Goal: Task Accomplishment & Management: Use online tool/utility

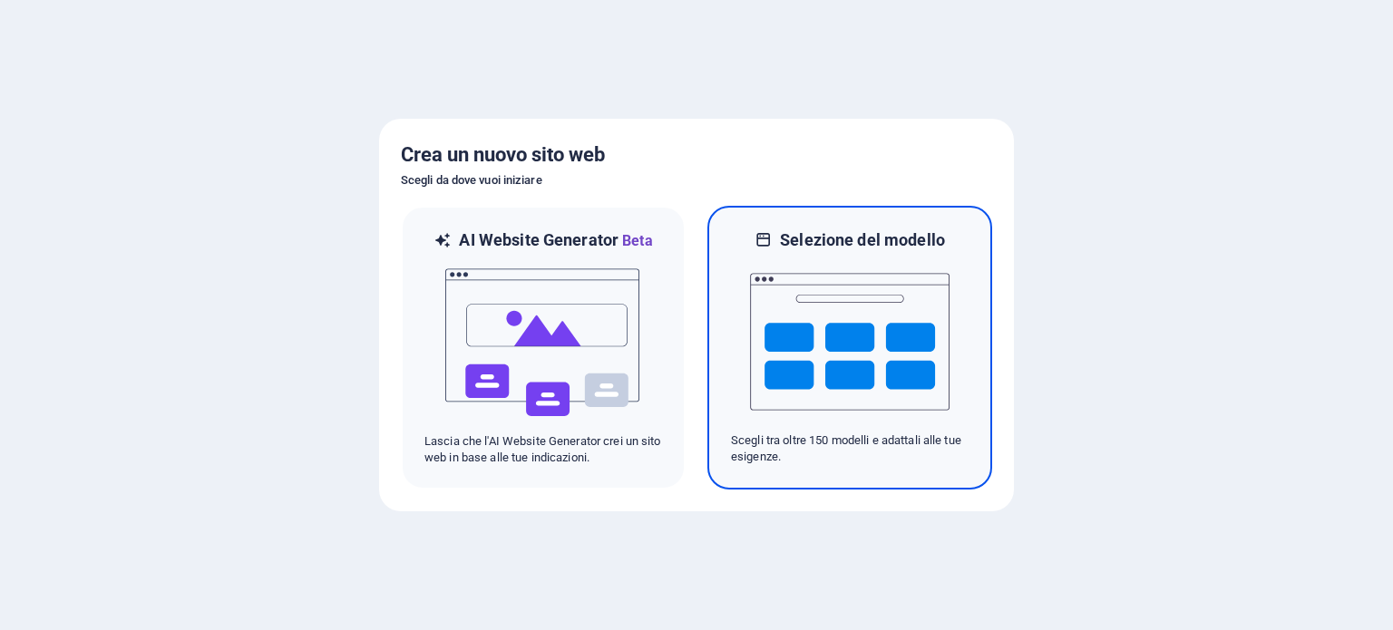
click at [853, 323] on img at bounding box center [850, 341] width 200 height 181
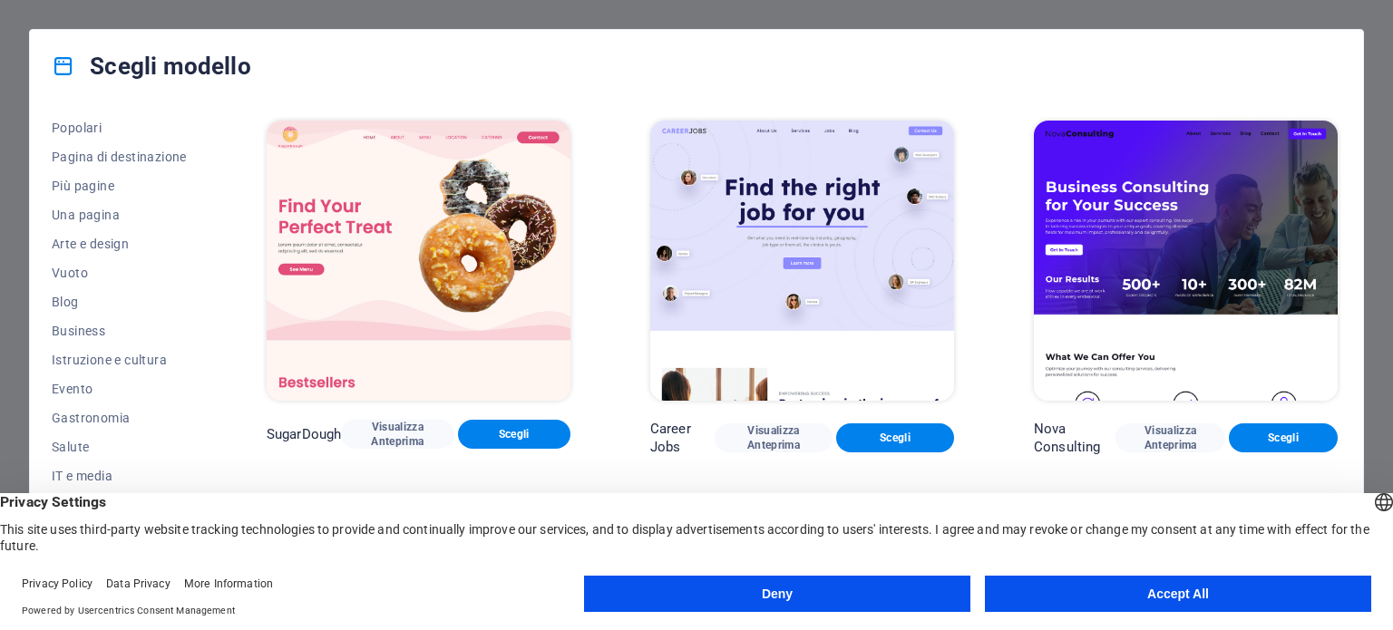
click at [1188, 583] on button "Accept All" at bounding box center [1178, 594] width 386 height 36
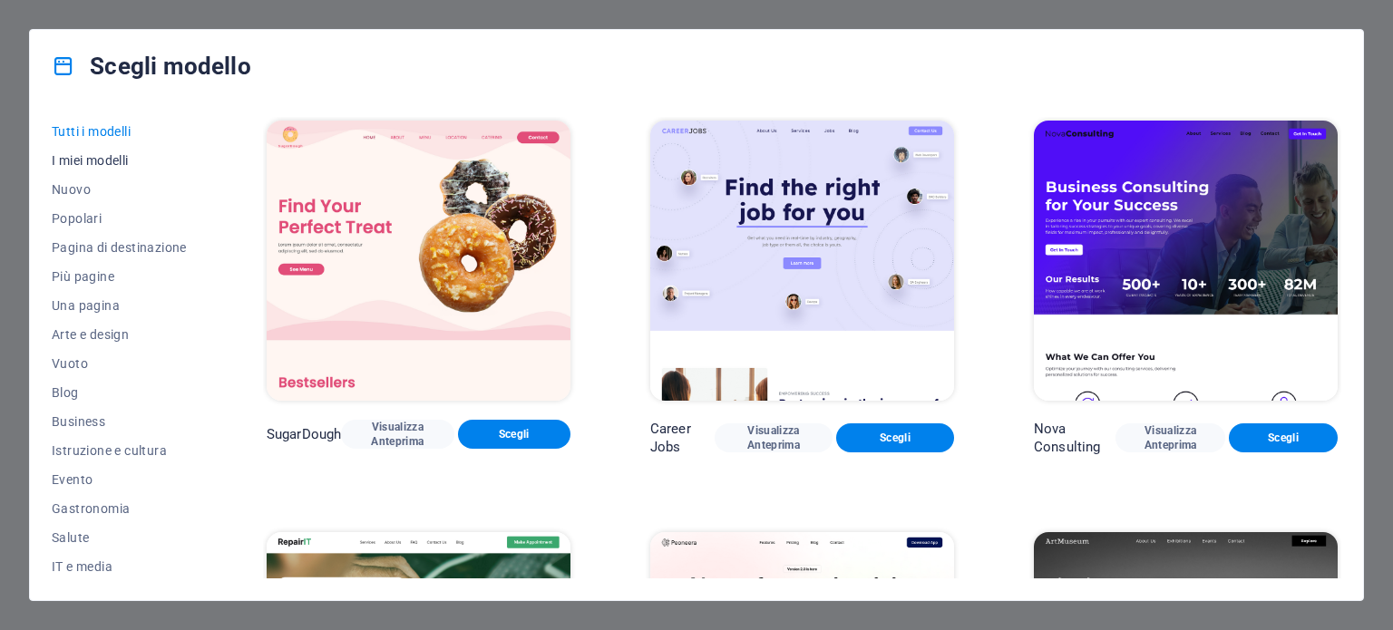
click at [112, 163] on span "I miei modelli" at bounding box center [119, 160] width 135 height 15
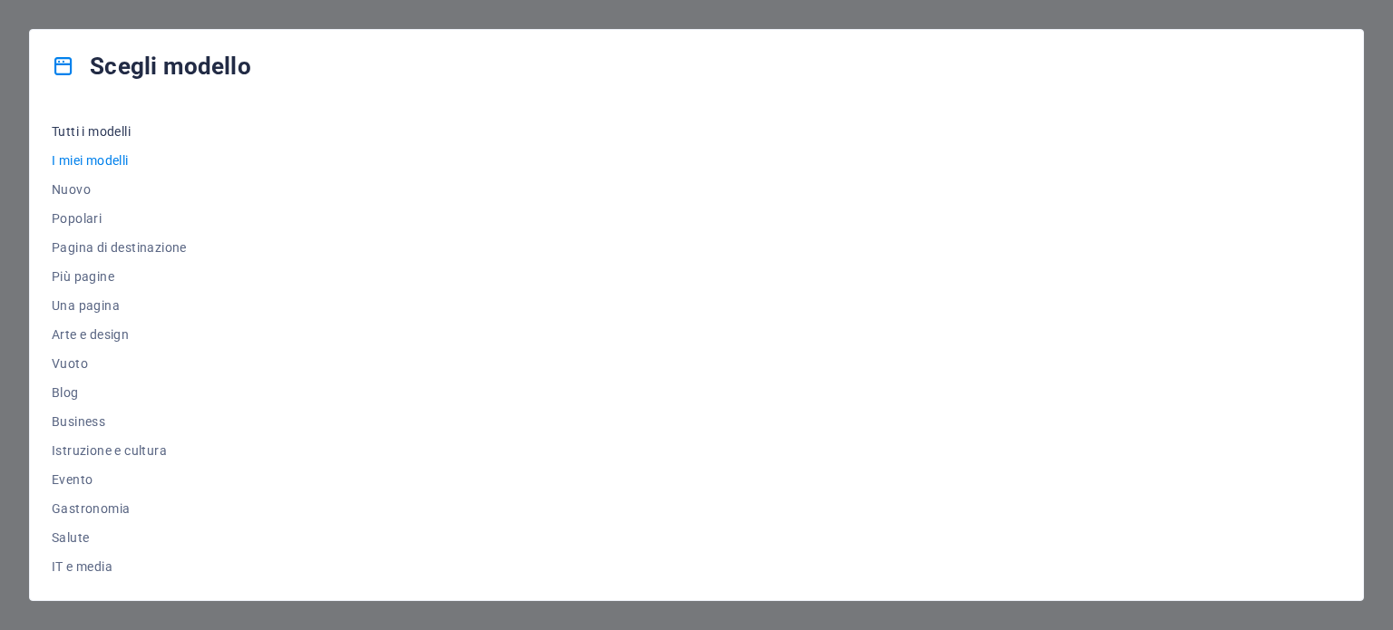
click at [105, 124] on span "Tutti i modelli" at bounding box center [119, 131] width 135 height 15
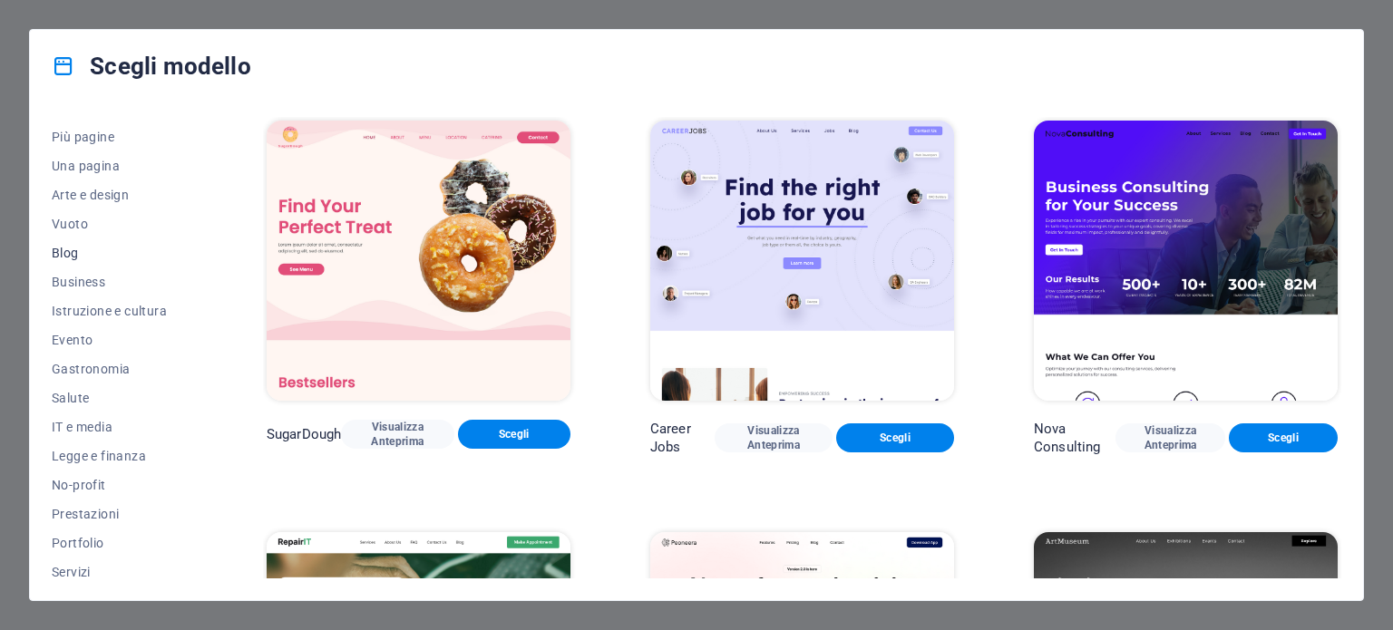
scroll to position [181, 0]
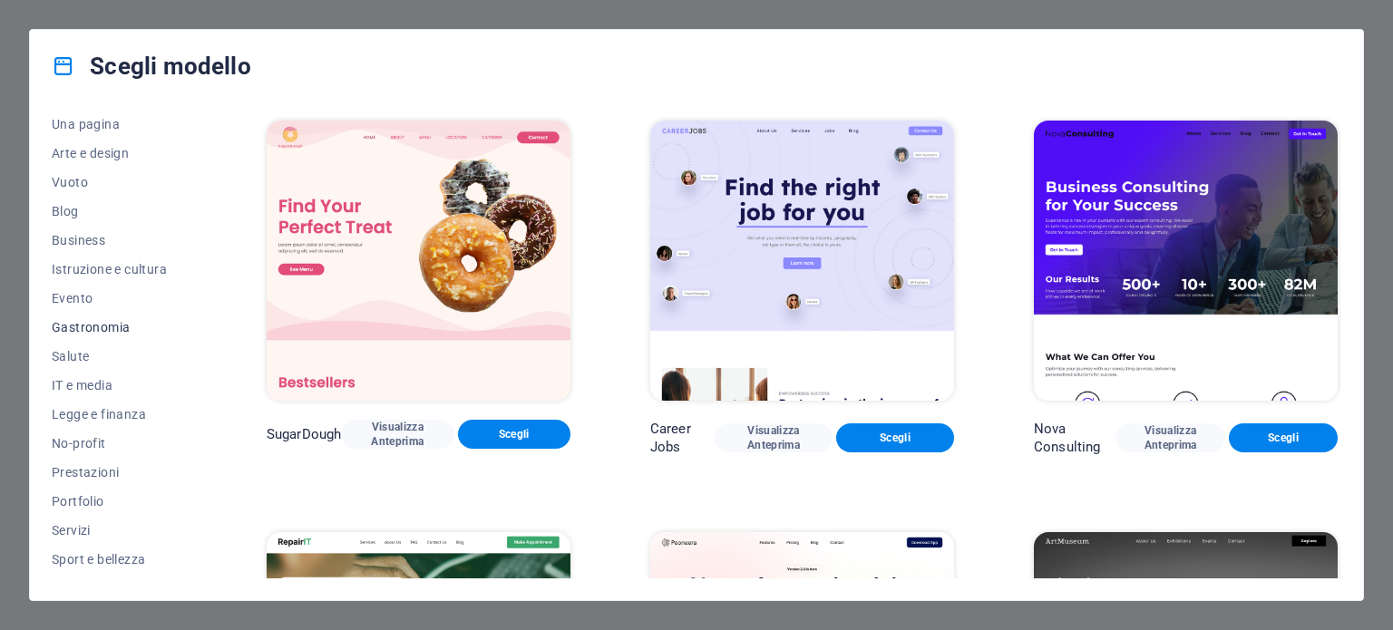
click at [94, 327] on span "Gastronomia" at bounding box center [119, 327] width 135 height 15
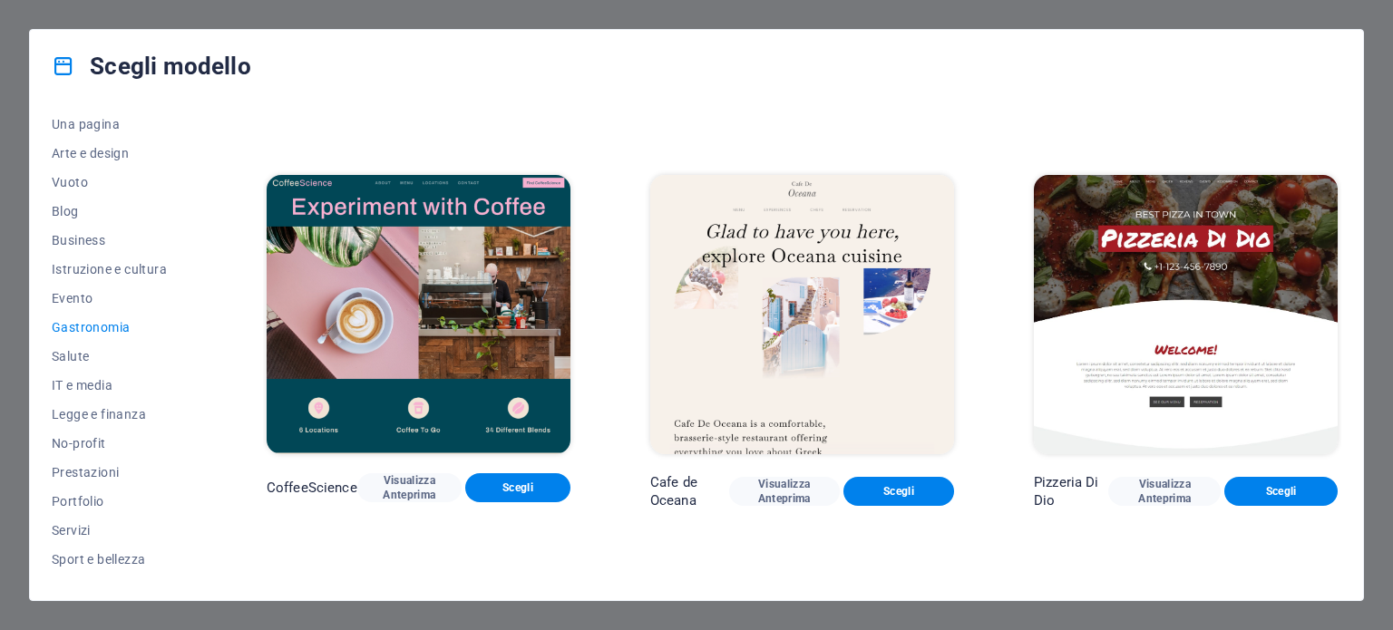
scroll to position [0, 0]
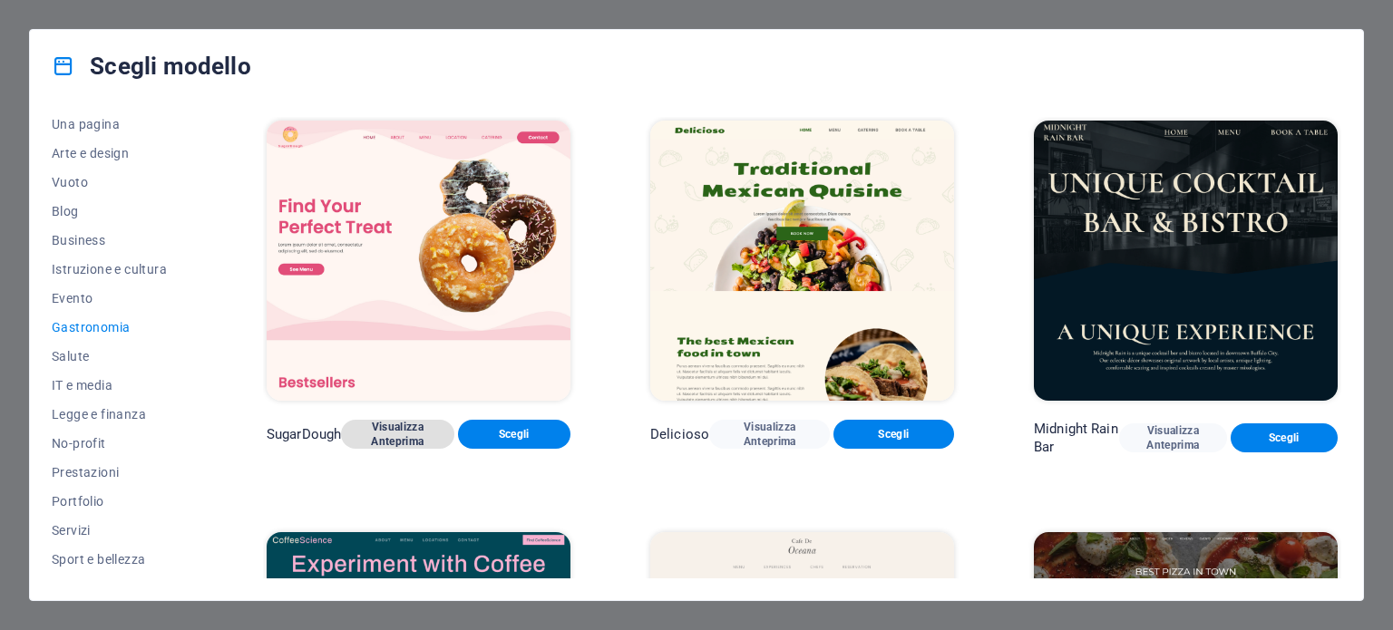
click at [396, 437] on span "Visualizza Anteprima" at bounding box center [397, 434] width 83 height 29
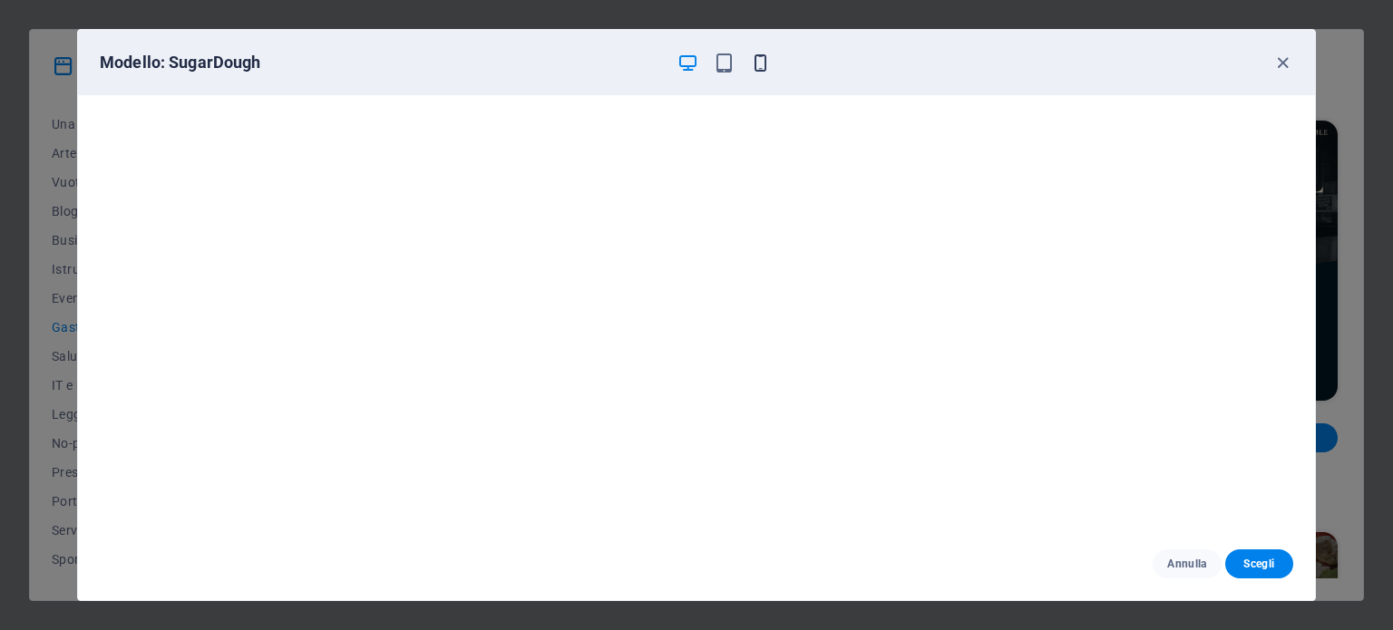
click at [768, 54] on icon "button" at bounding box center [760, 63] width 21 height 21
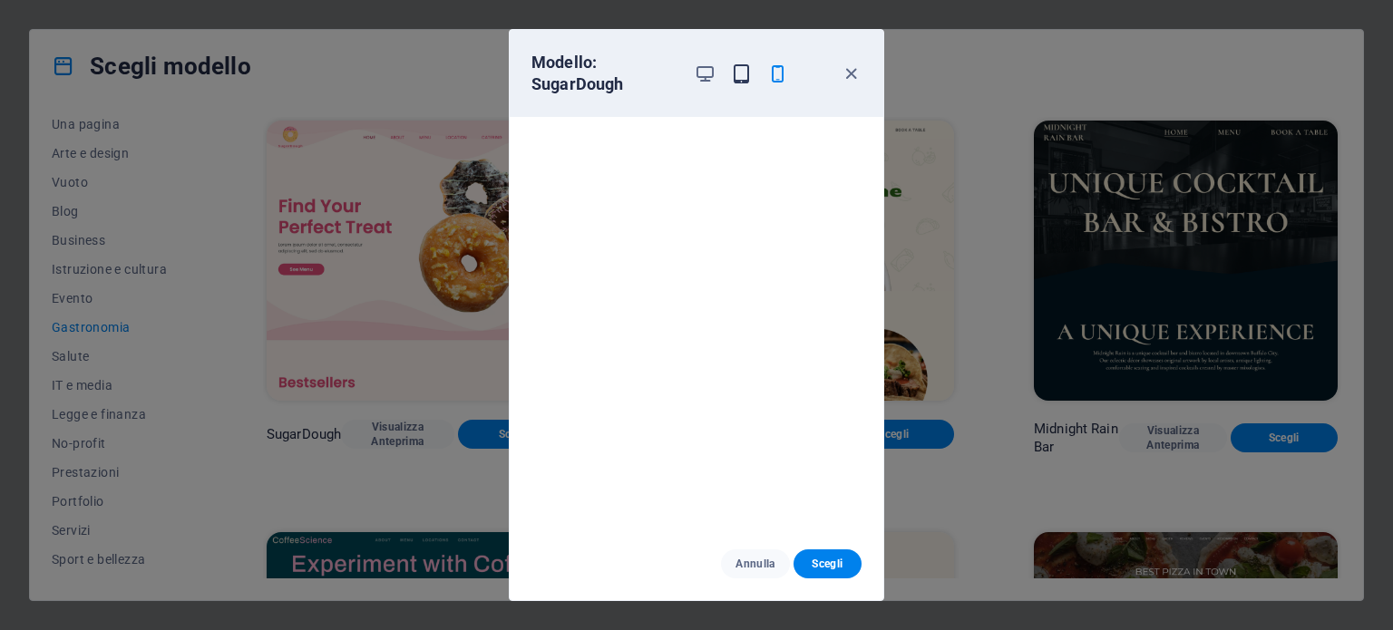
click at [737, 72] on icon "button" at bounding box center [741, 73] width 21 height 21
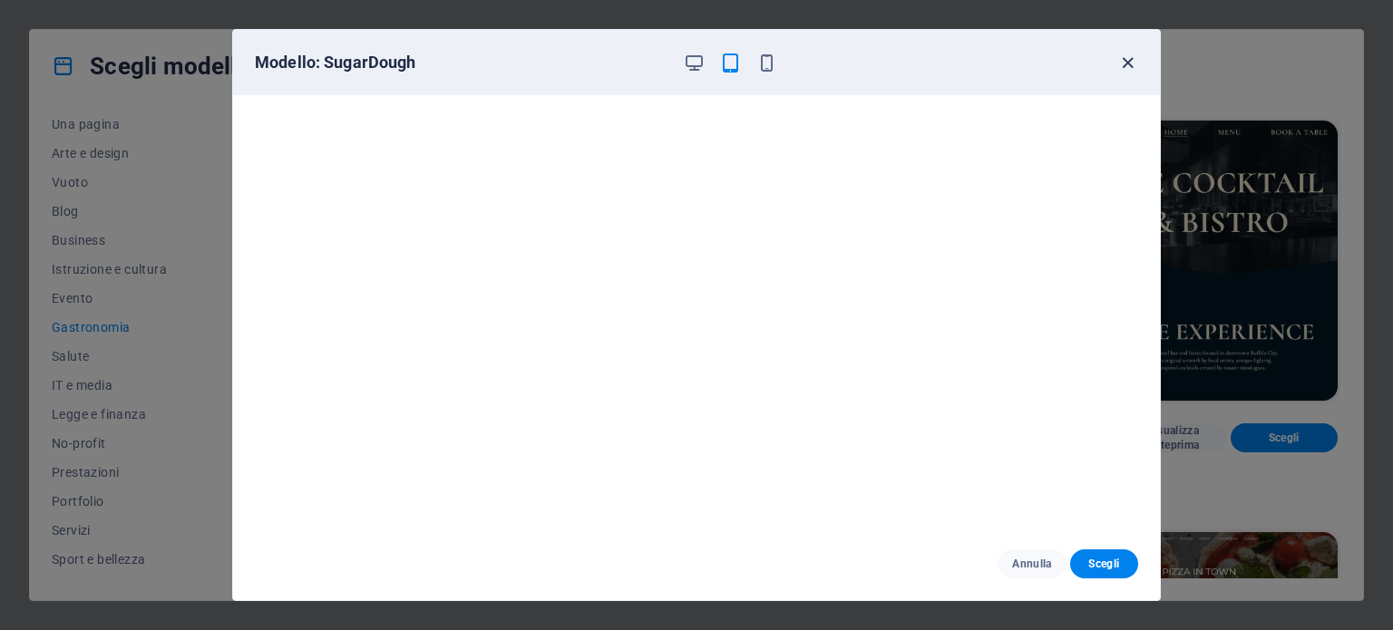
click at [1128, 62] on icon "button" at bounding box center [1128, 63] width 21 height 21
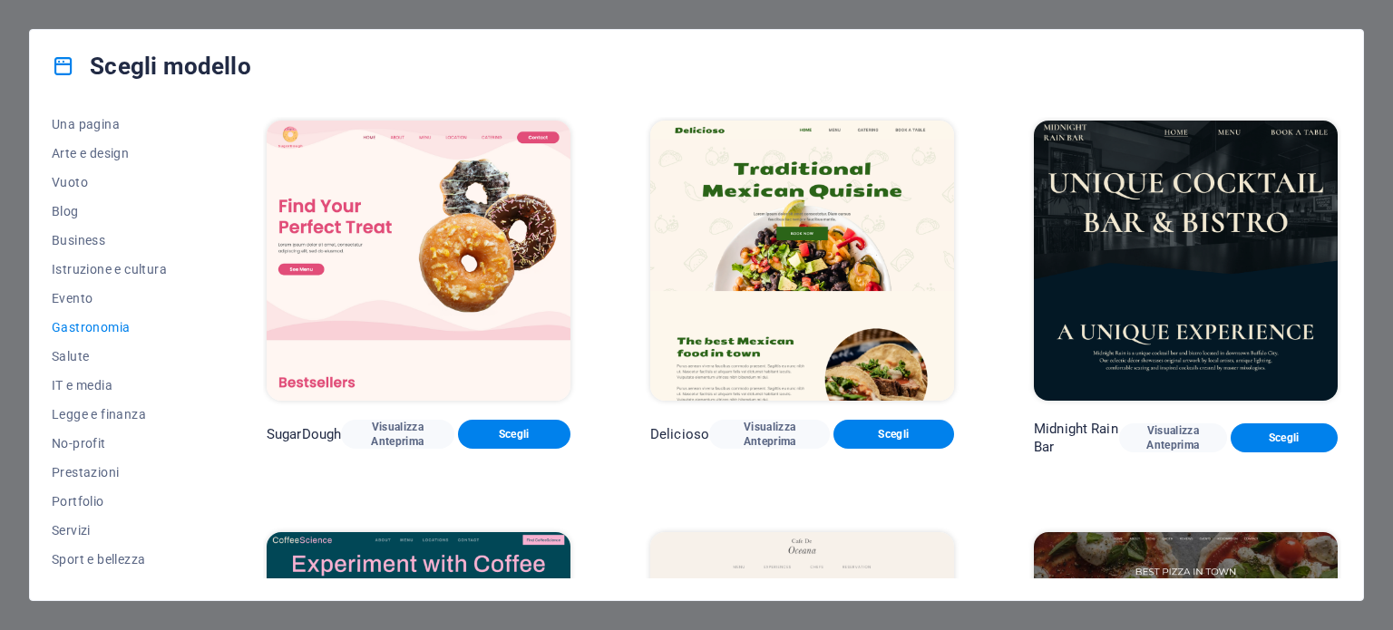
click at [780, 216] on img at bounding box center [802, 261] width 304 height 280
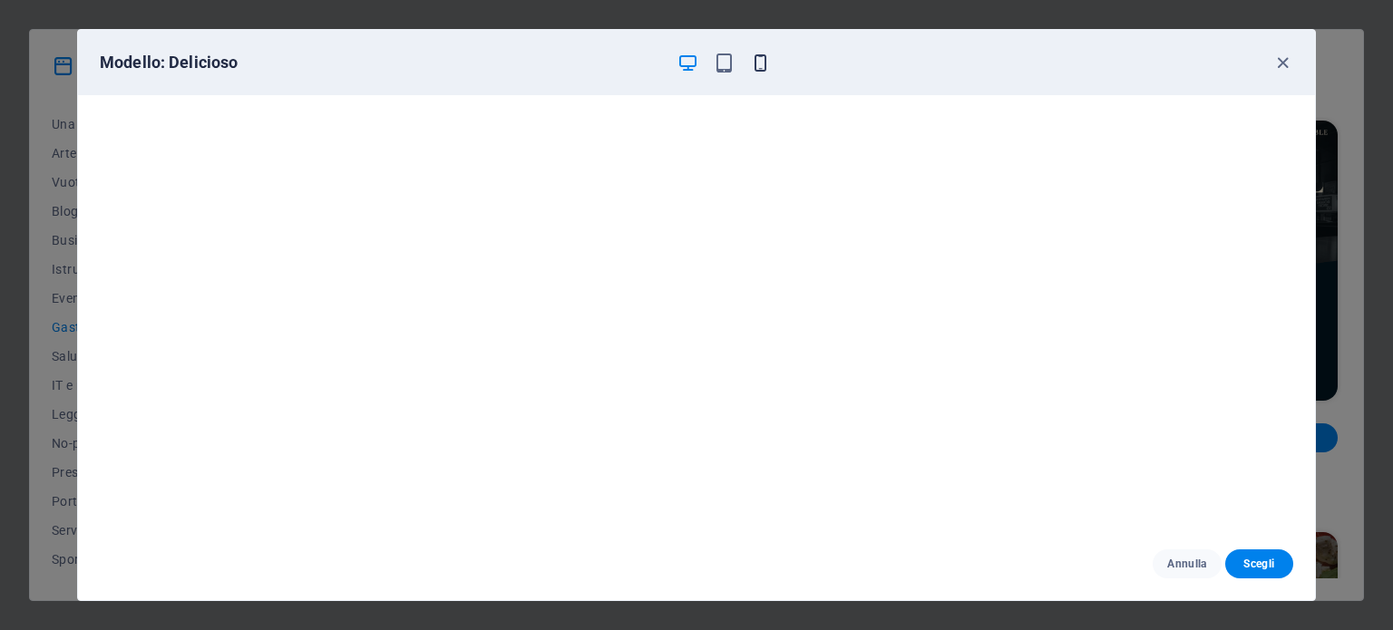
click at [755, 55] on icon "button" at bounding box center [760, 63] width 21 height 21
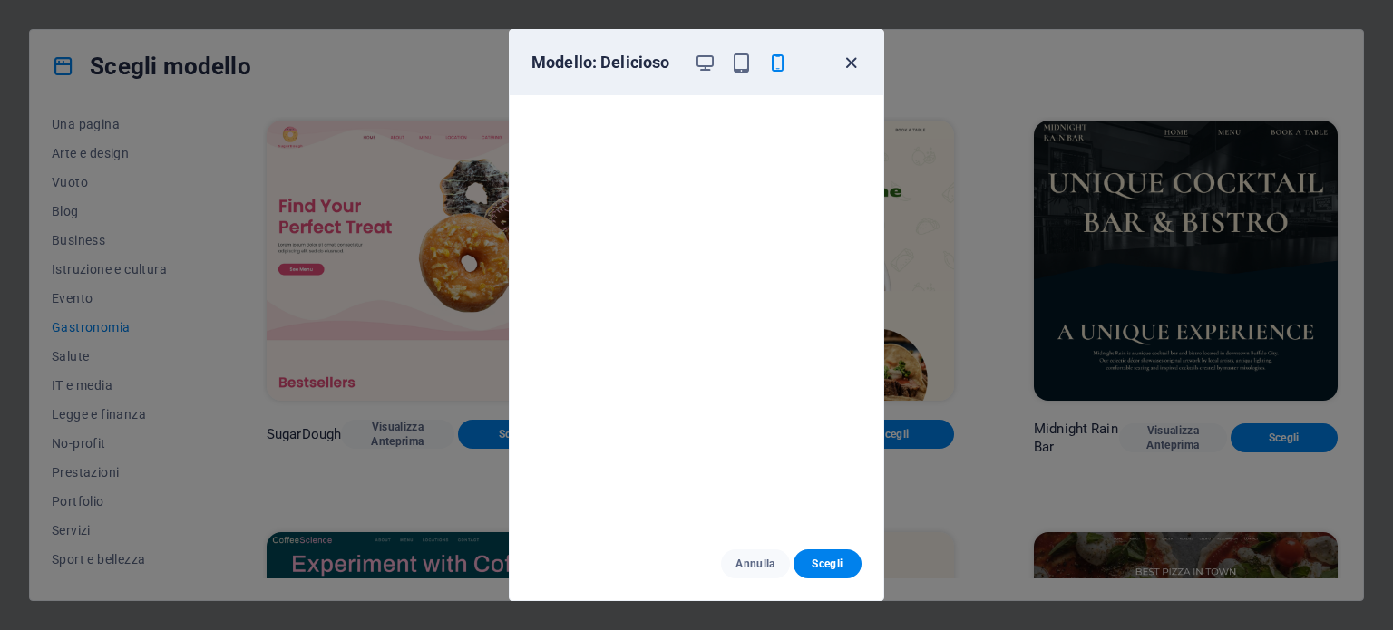
click at [859, 57] on icon "button" at bounding box center [851, 63] width 21 height 21
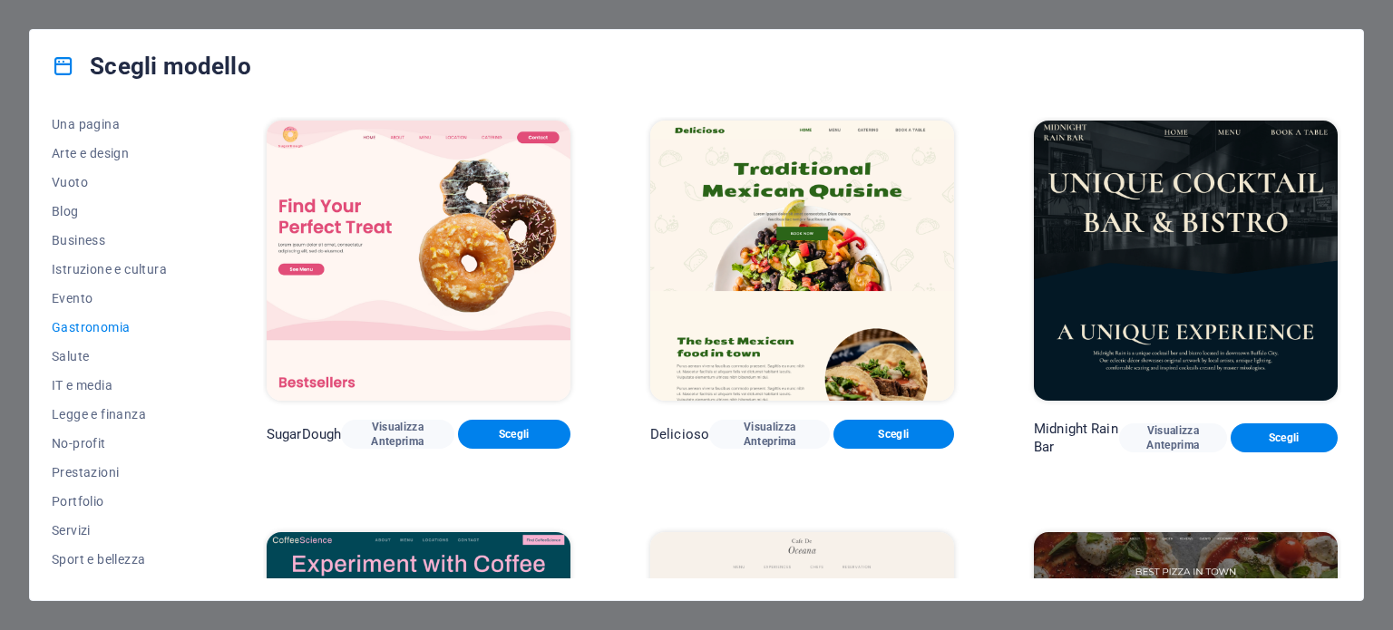
click at [1178, 220] on img at bounding box center [1186, 261] width 304 height 280
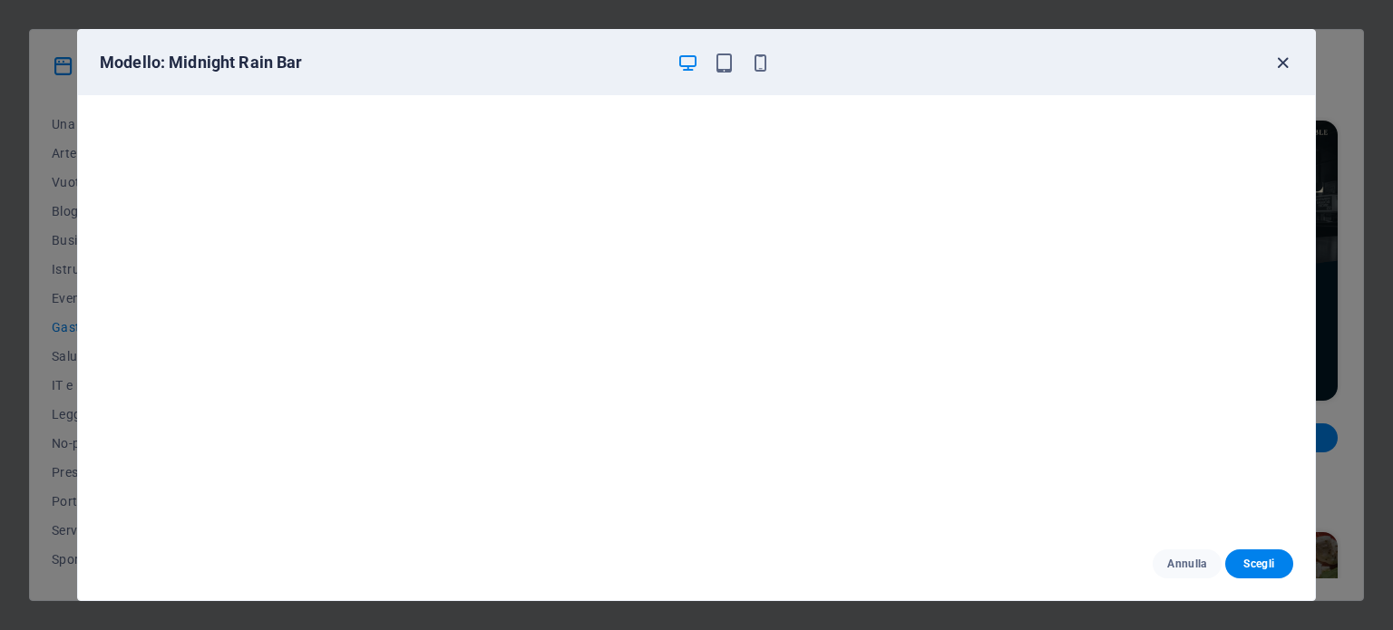
click at [1288, 63] on icon "button" at bounding box center [1283, 63] width 21 height 21
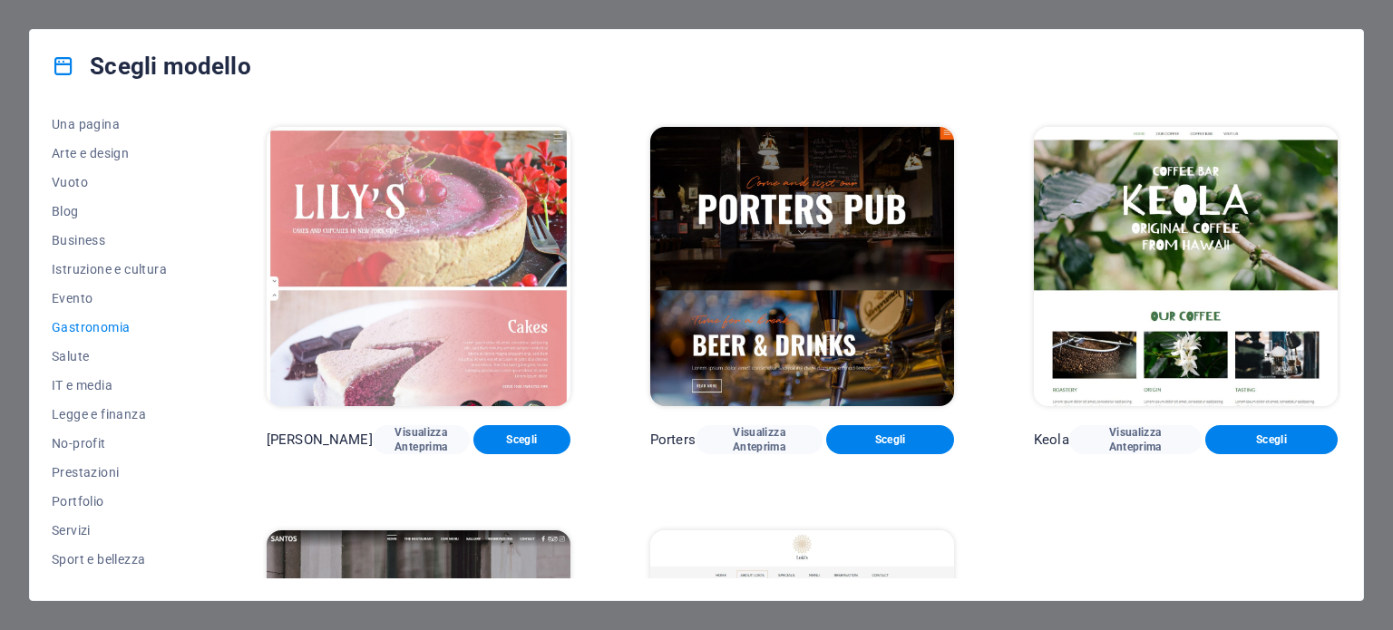
scroll to position [1900, 0]
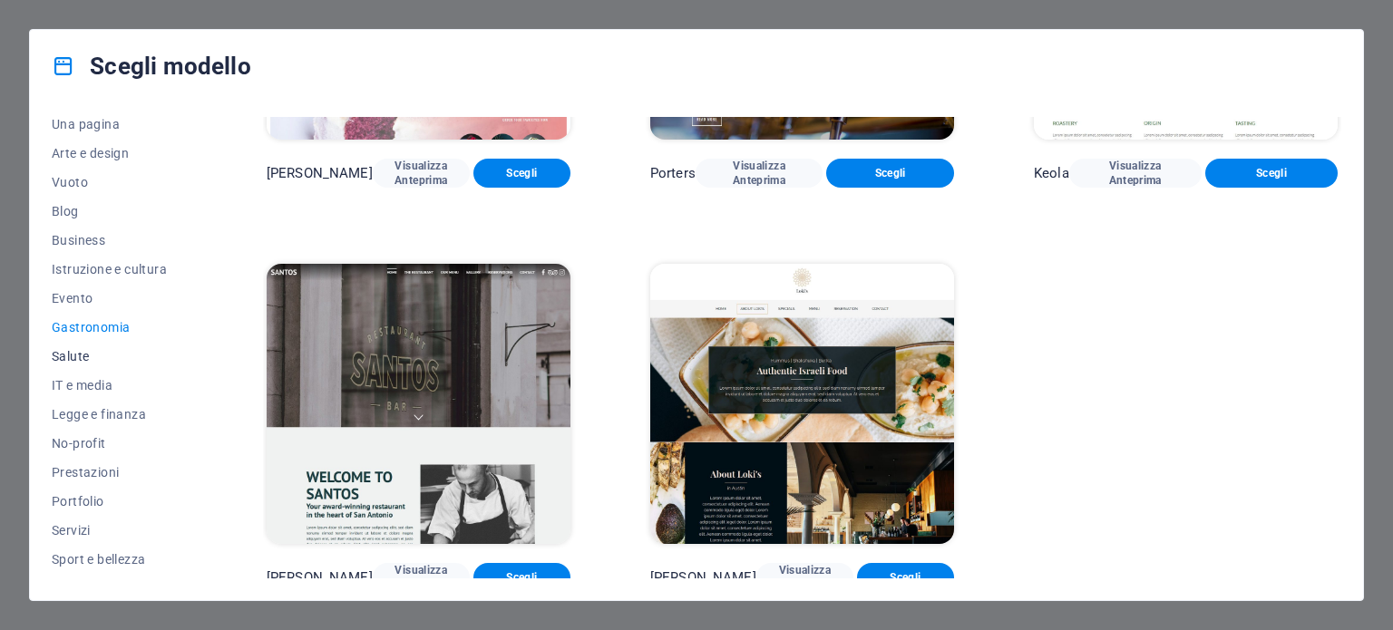
click at [86, 347] on button "Salute" at bounding box center [119, 356] width 135 height 29
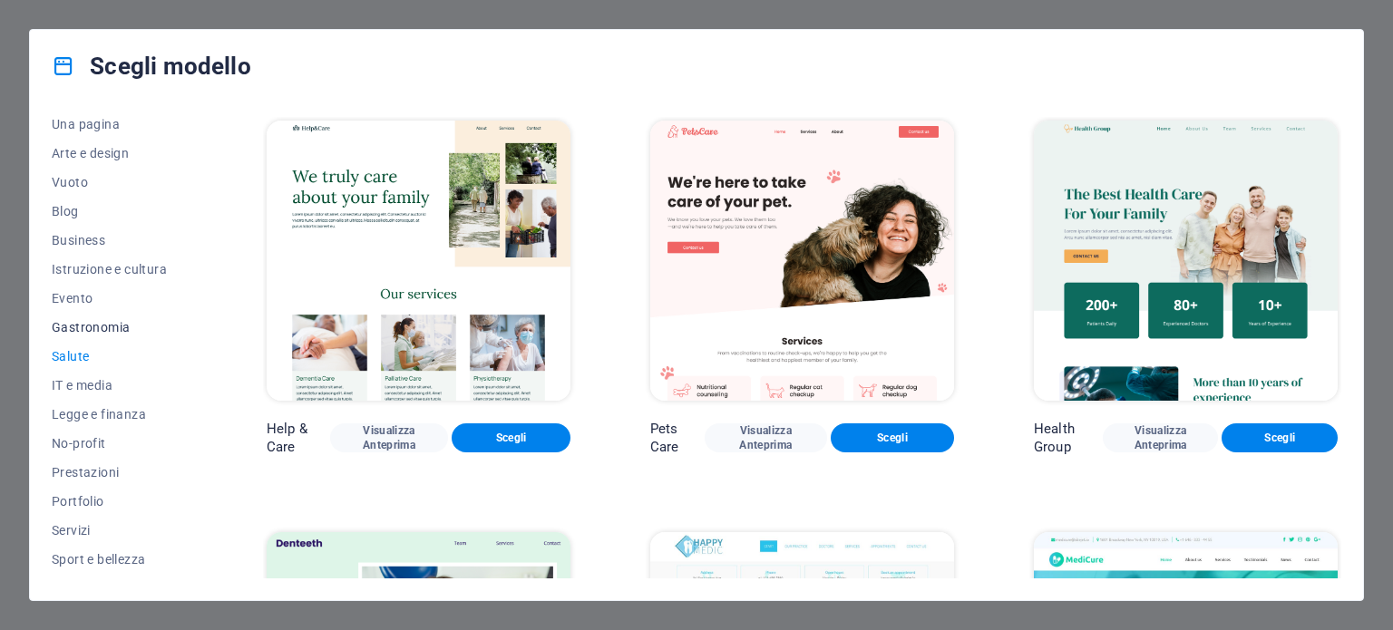
click at [65, 321] on span "Gastronomia" at bounding box center [119, 327] width 135 height 15
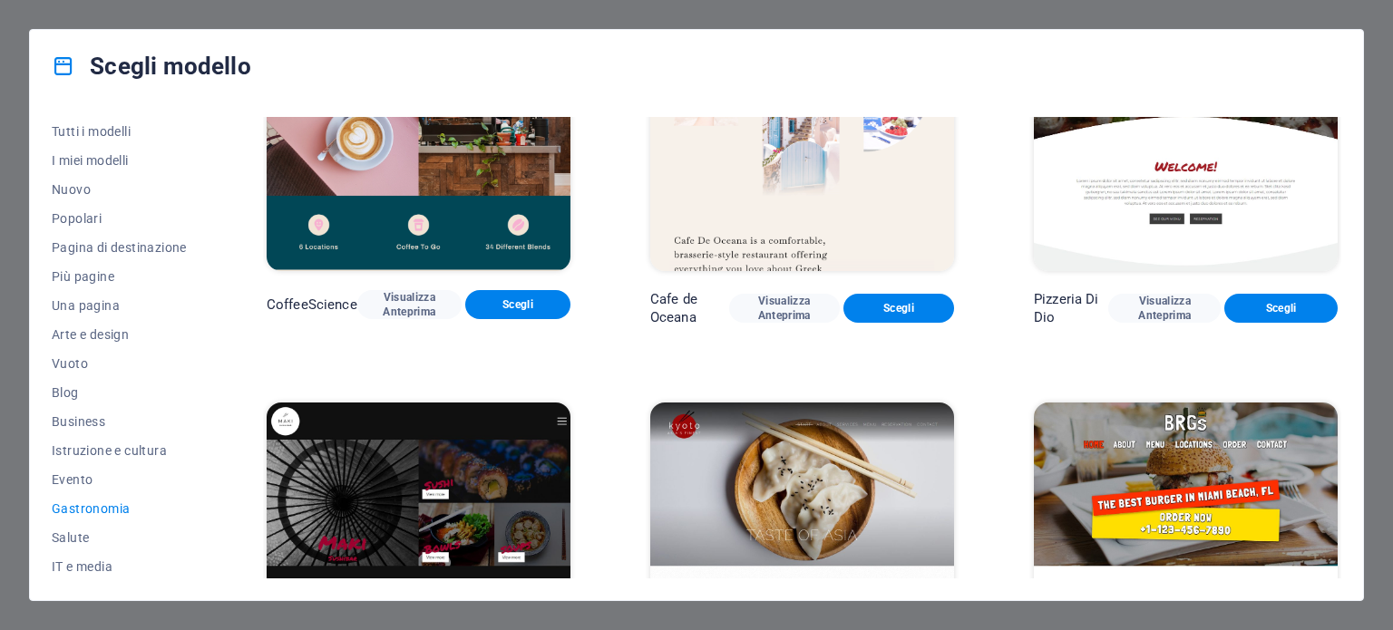
scroll to position [544, 0]
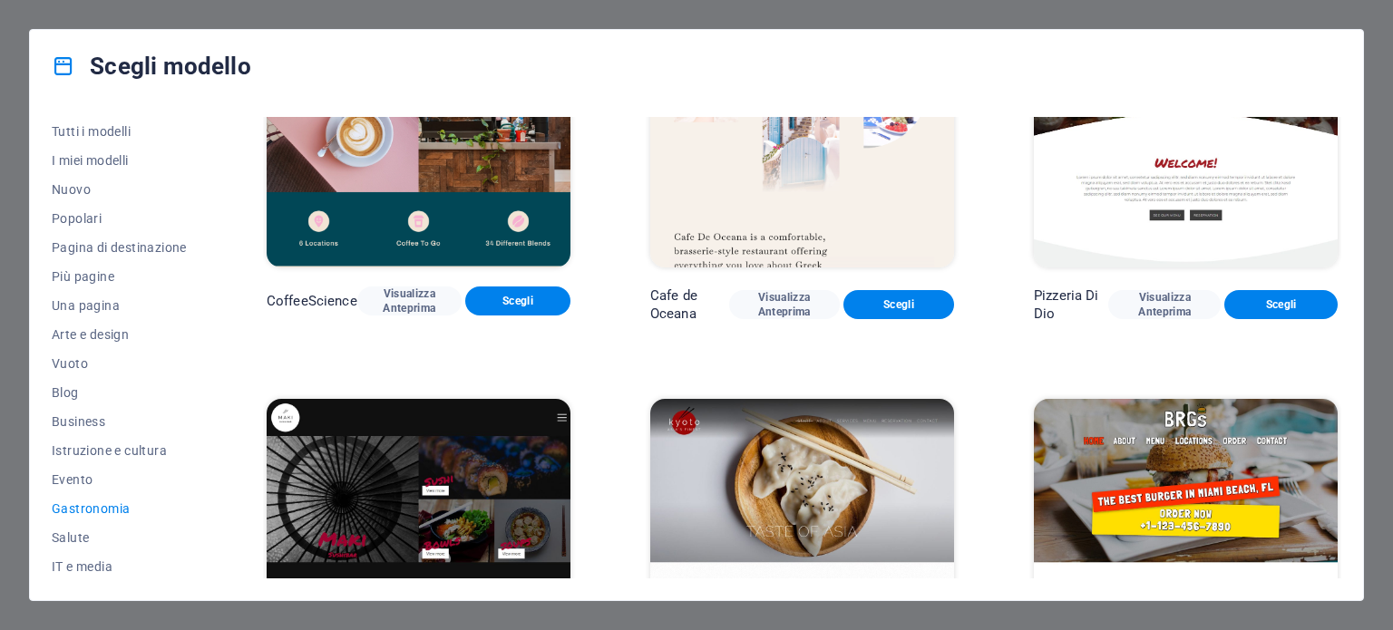
click at [1140, 190] on img at bounding box center [1186, 128] width 304 height 280
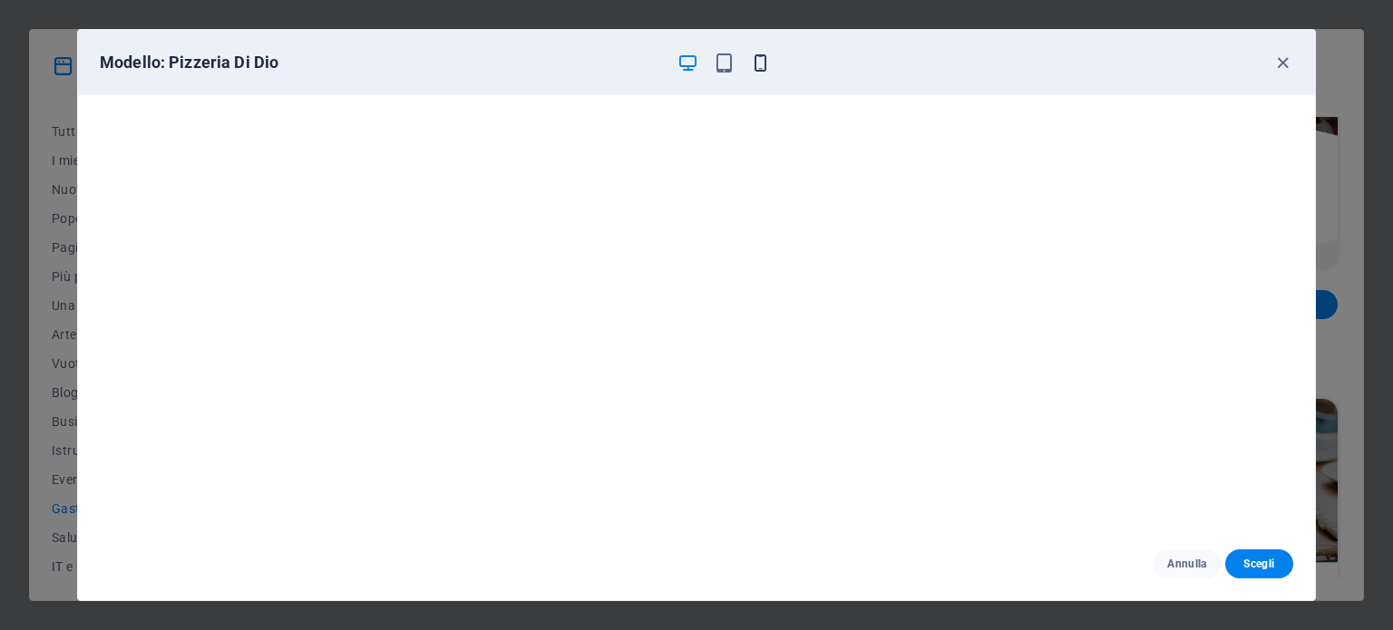
click at [758, 68] on icon "button" at bounding box center [760, 63] width 21 height 21
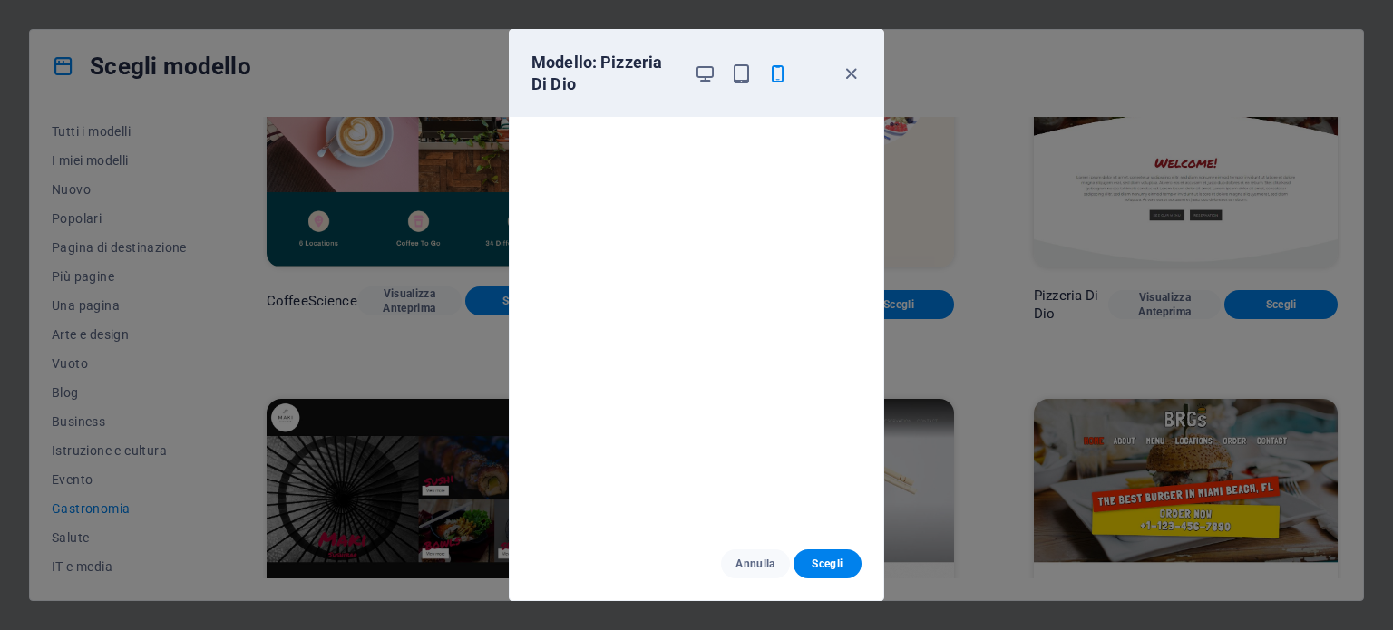
scroll to position [5, 0]
click at [851, 73] on icon "button" at bounding box center [851, 73] width 21 height 21
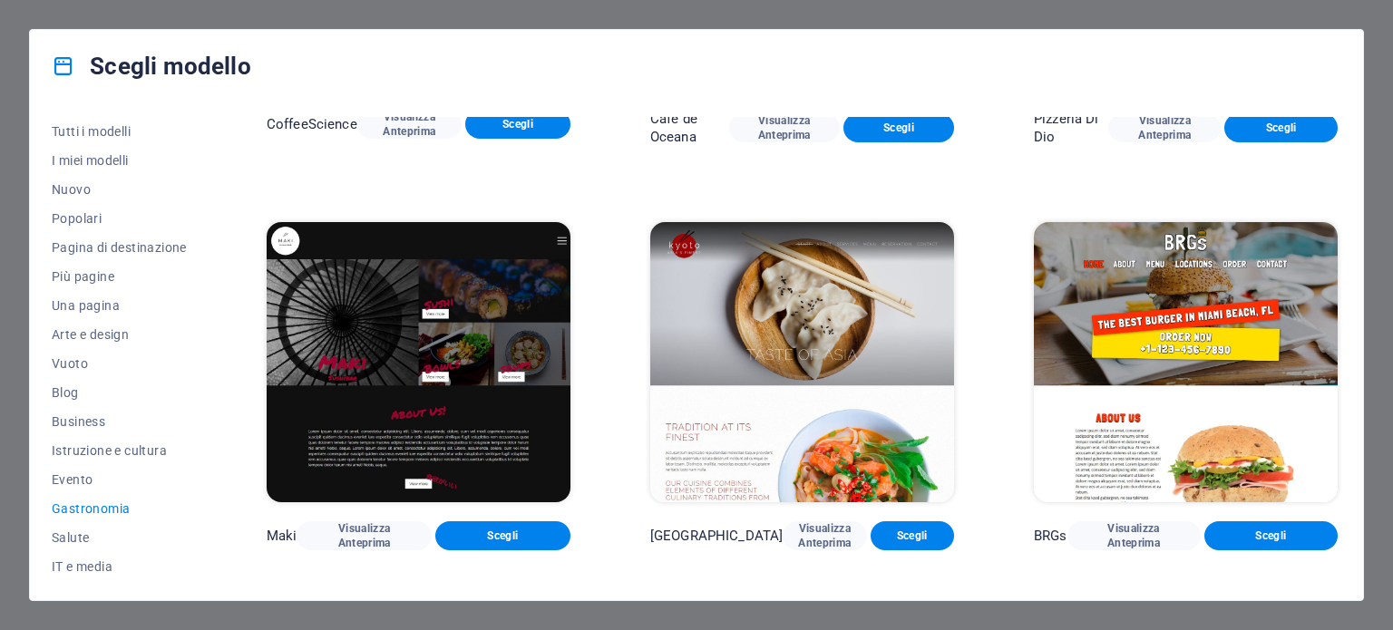
scroll to position [726, 0]
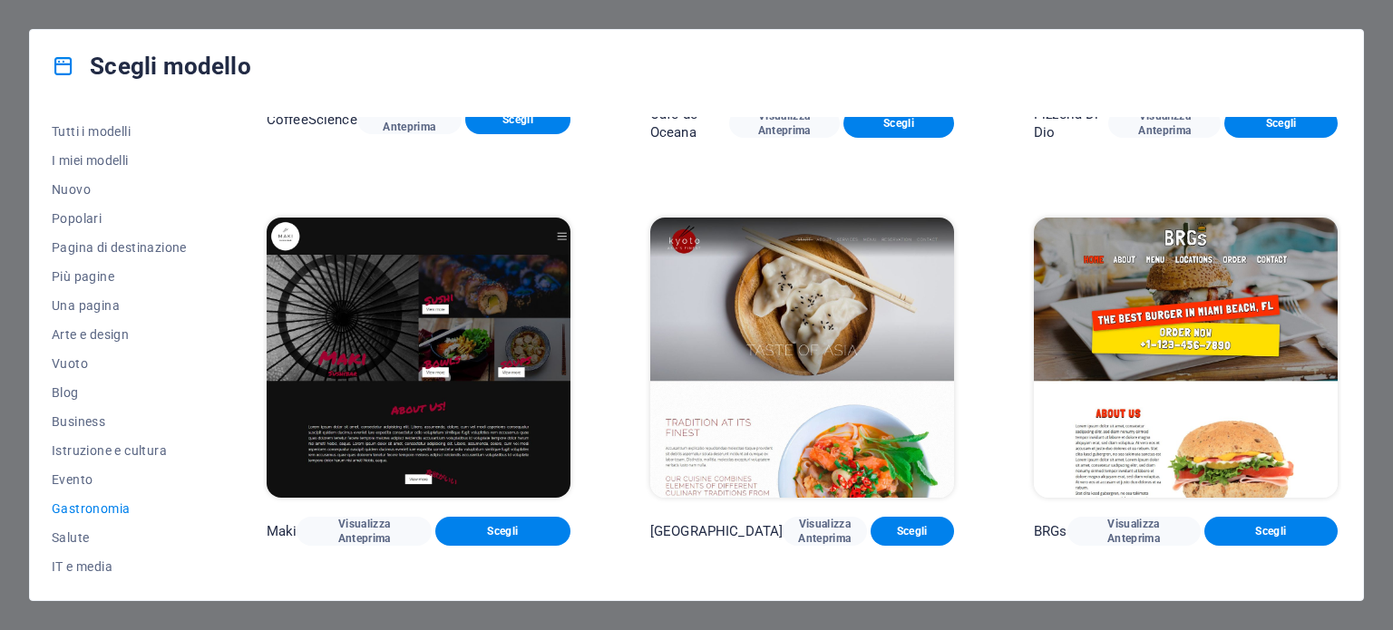
click at [845, 303] on img at bounding box center [802, 358] width 304 height 280
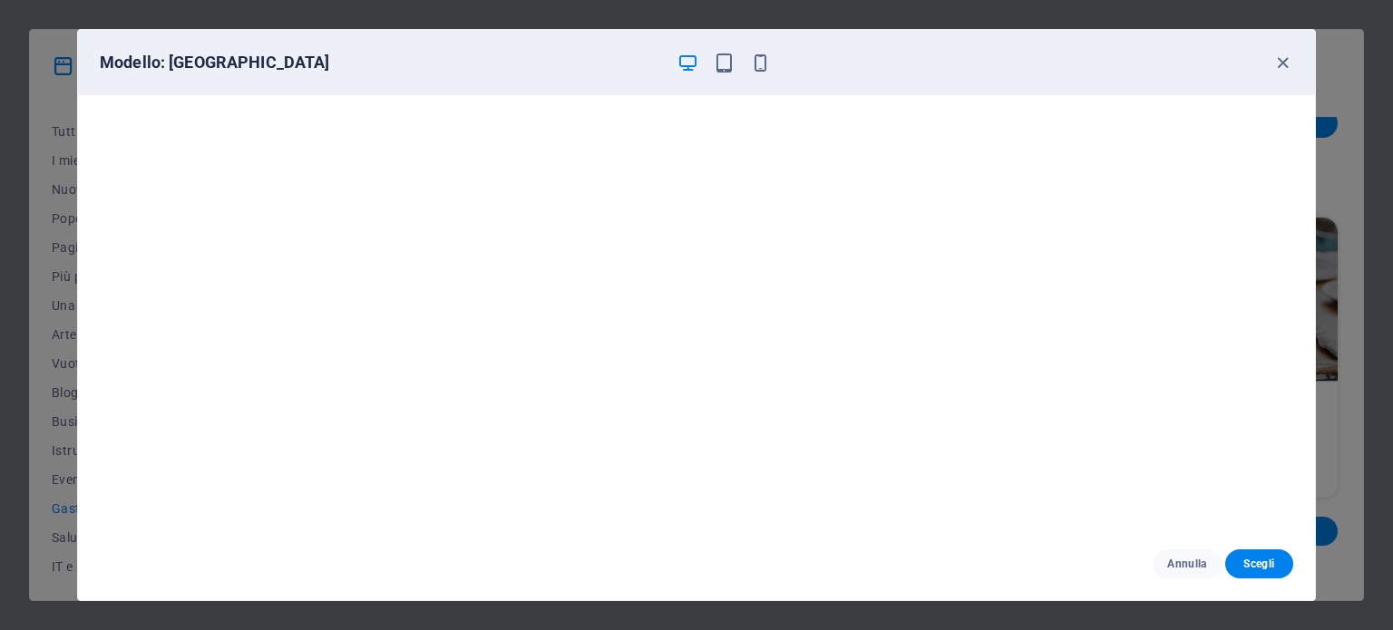
scroll to position [0, 0]
click at [1277, 63] on icon "button" at bounding box center [1283, 63] width 21 height 21
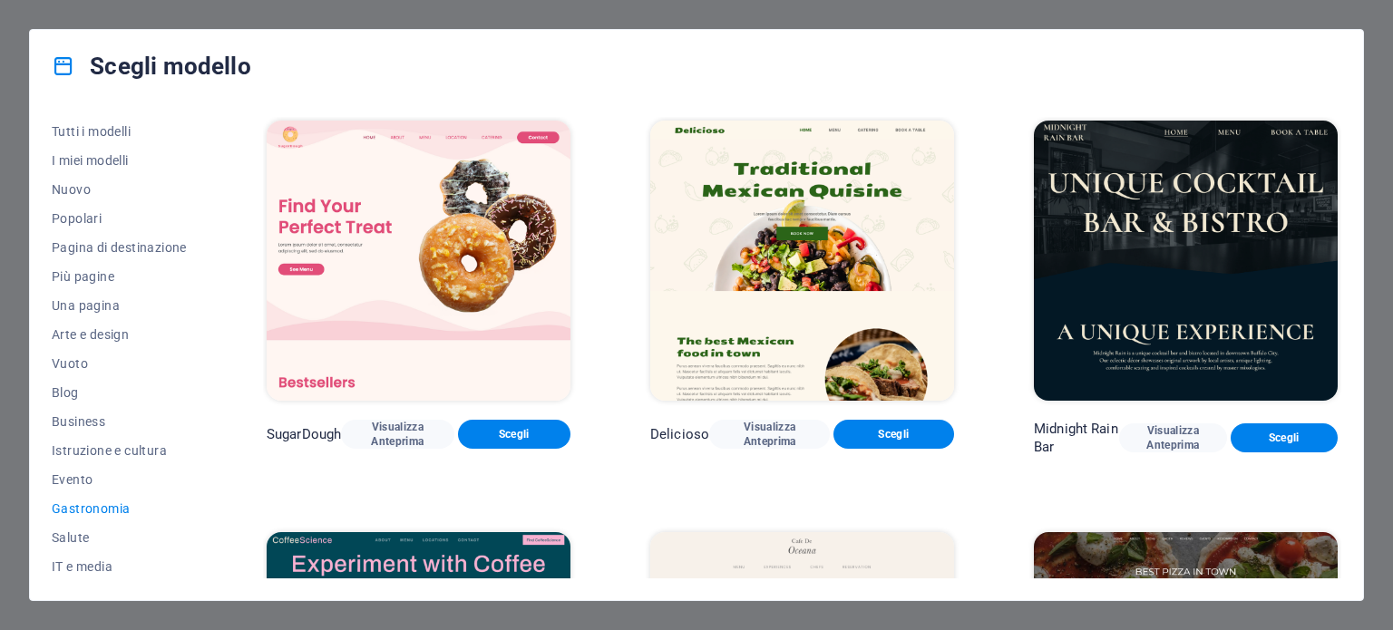
click at [1364, 311] on div "Scegli modello Tutti i modelli I miei modelli Nuovo Popolari Pagina di destinaz…" at bounding box center [696, 315] width 1393 height 630
click at [314, 274] on img at bounding box center [419, 261] width 304 height 280
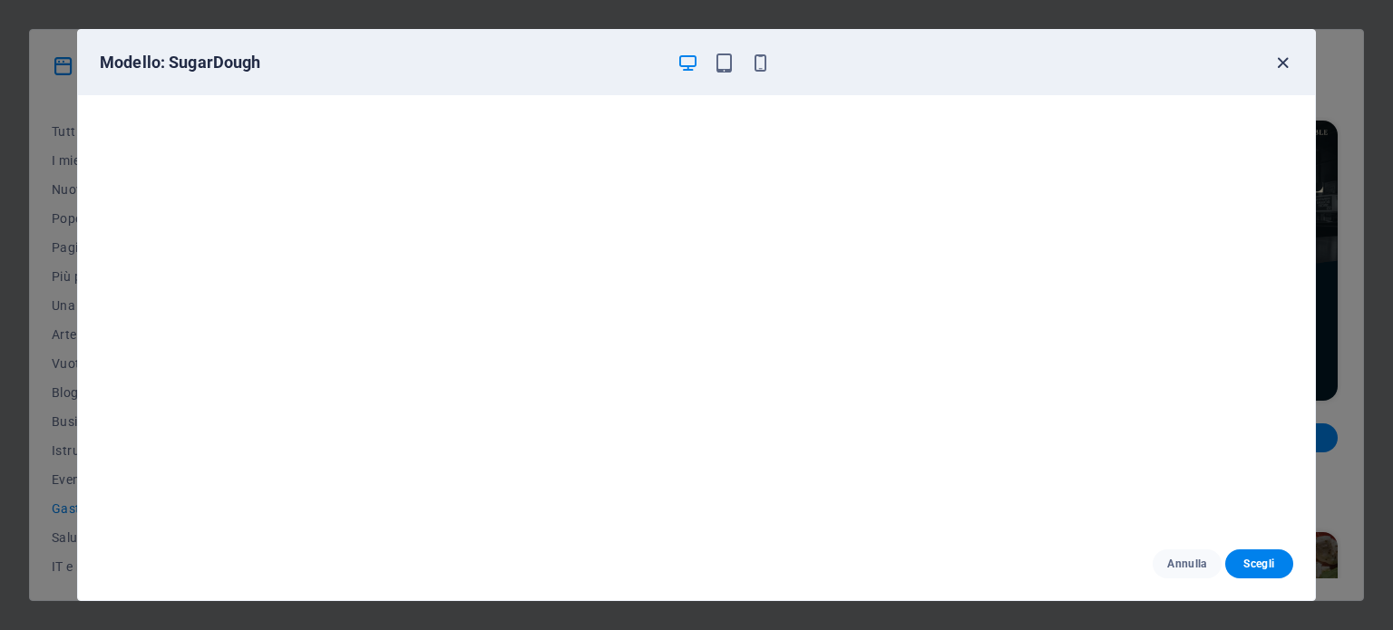
click at [1286, 57] on icon "button" at bounding box center [1283, 63] width 21 height 21
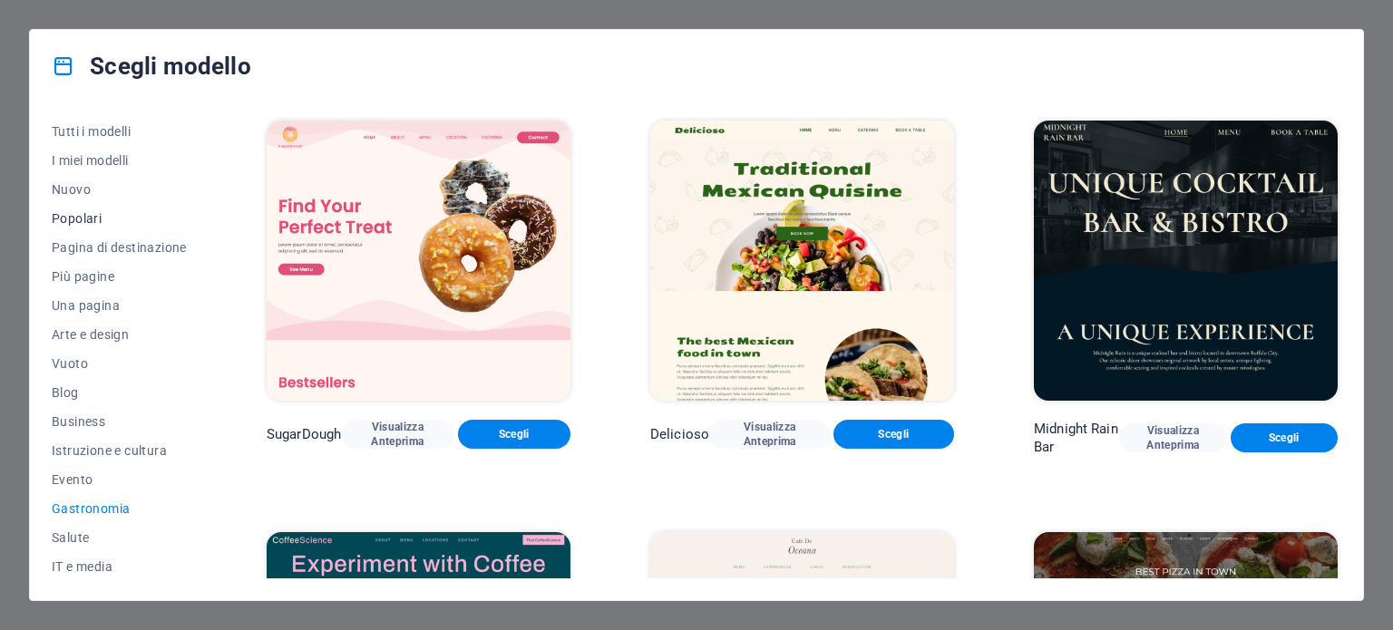
click at [84, 211] on span "Popolari" at bounding box center [119, 218] width 135 height 15
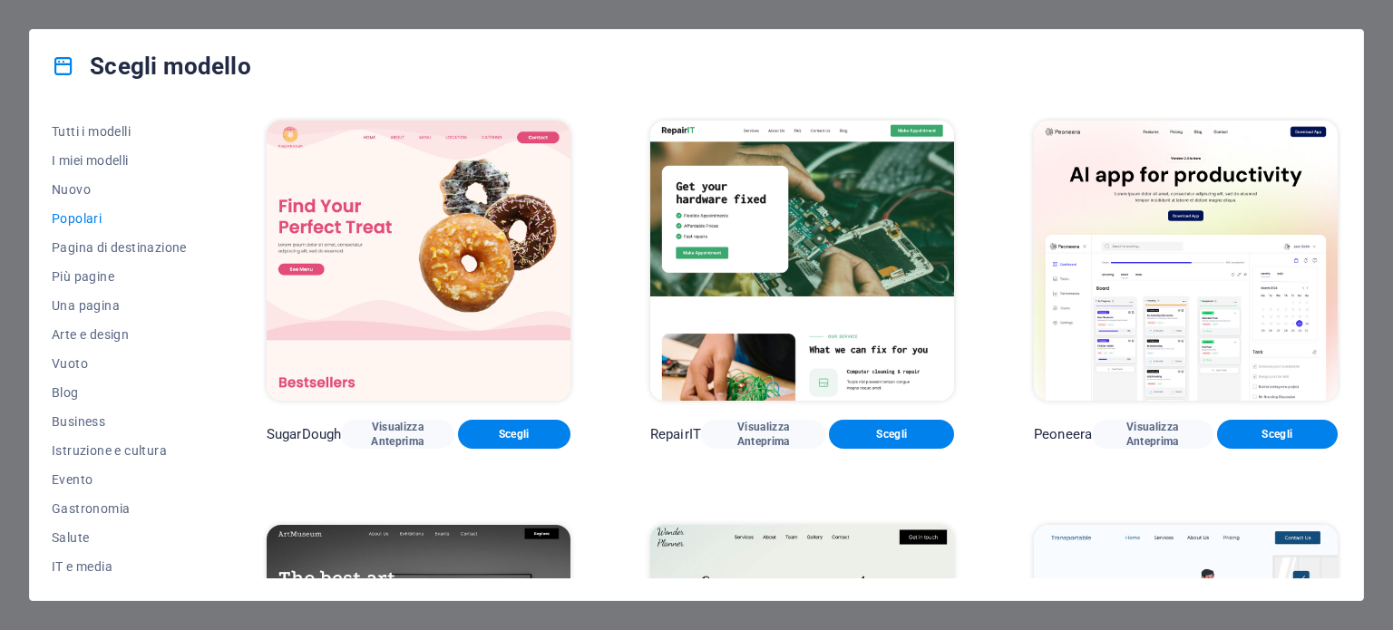
click at [443, 253] on img at bounding box center [419, 261] width 304 height 280
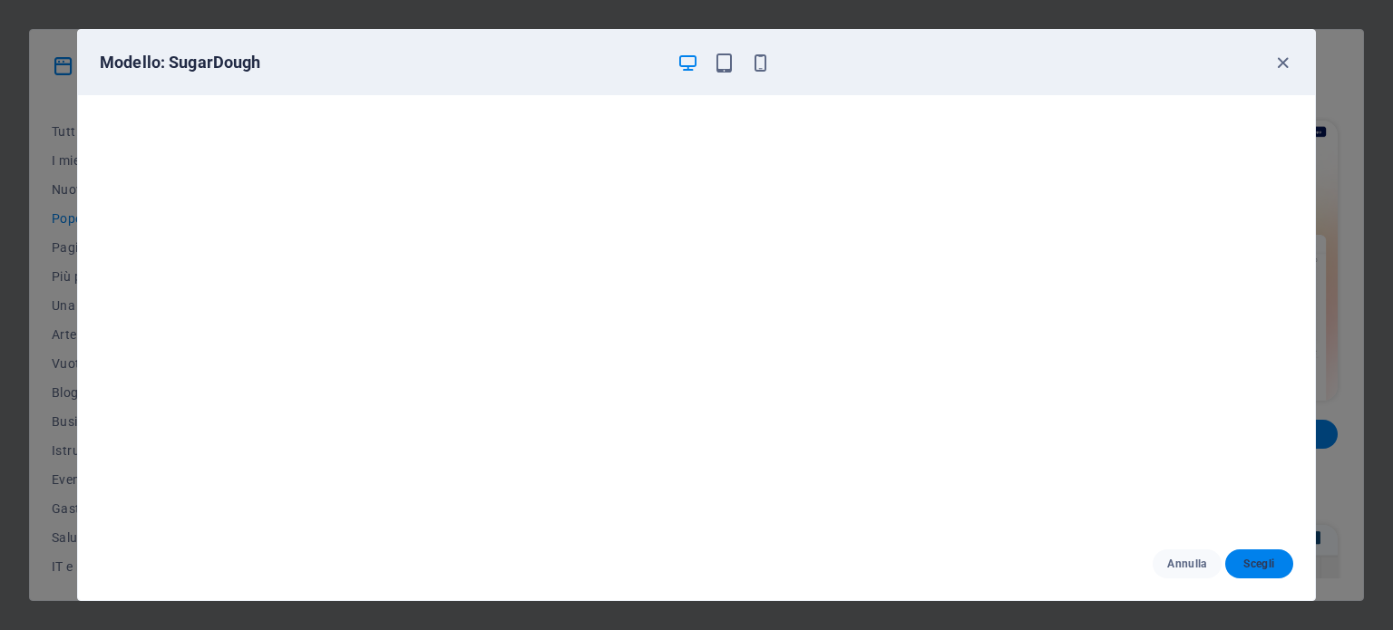
click at [1241, 566] on span "Scegli" at bounding box center [1259, 564] width 39 height 15
